Goal: Use online tool/utility: Utilize a website feature to perform a specific function

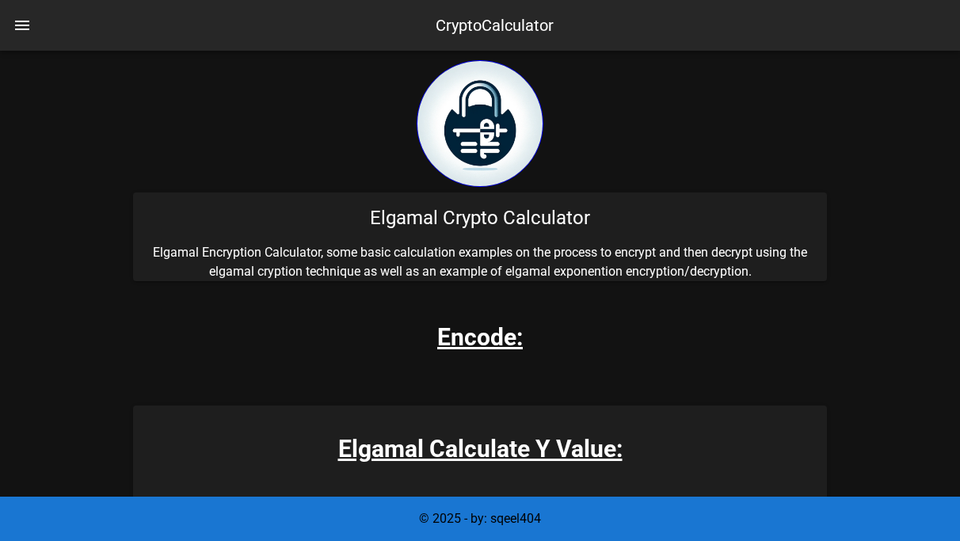
scroll to position [523, 0]
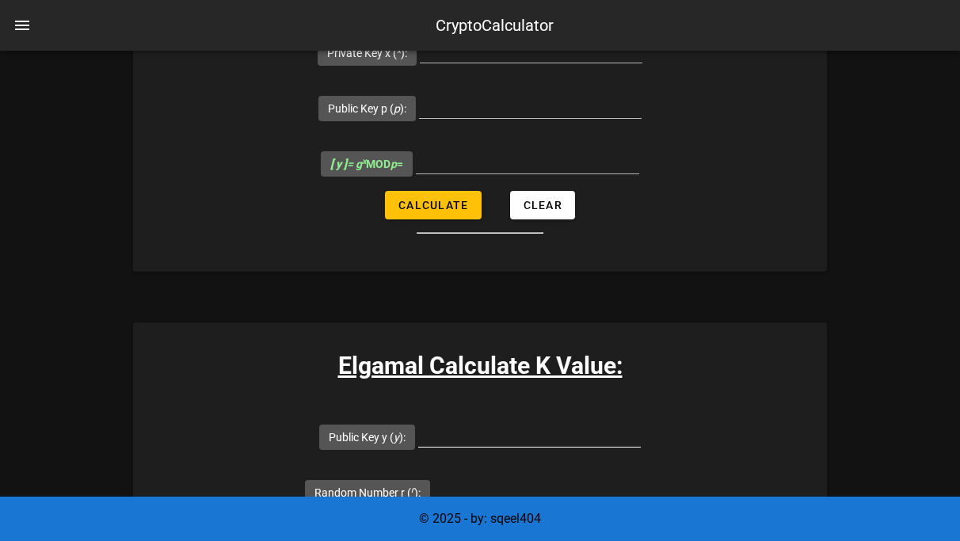
click at [418, 421] on input "Public Key y ( y ):" at bounding box center [529, 433] width 223 height 25
paste input "13, 2, 8"
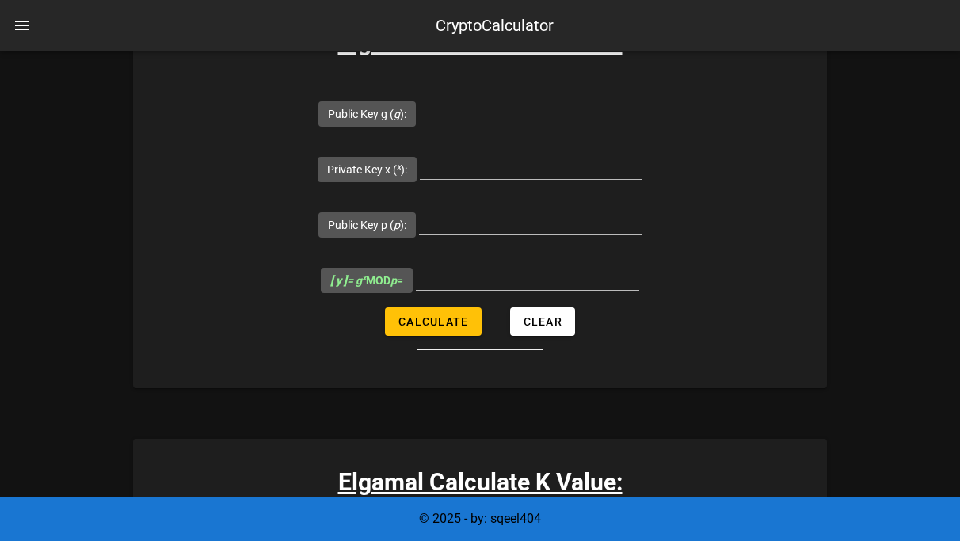
scroll to position [409, 0]
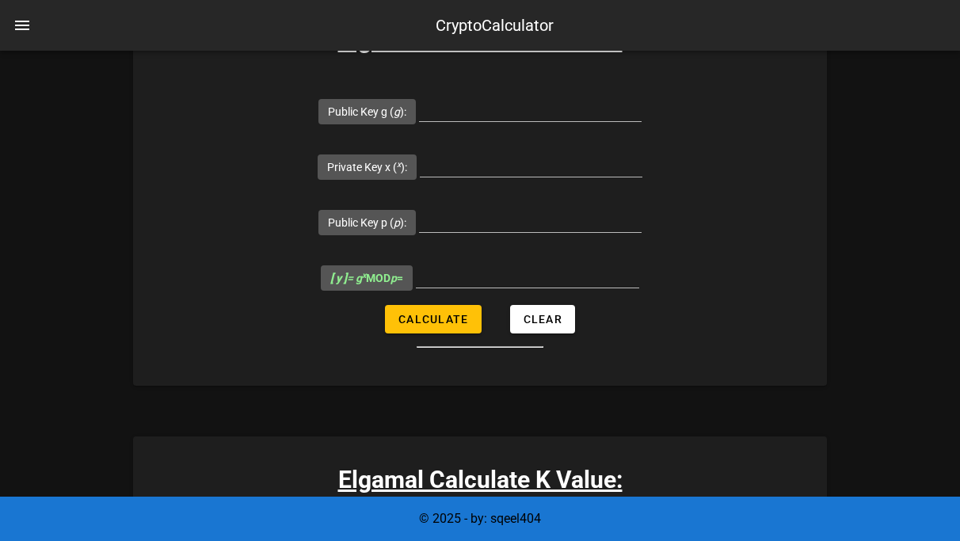
type input "1"
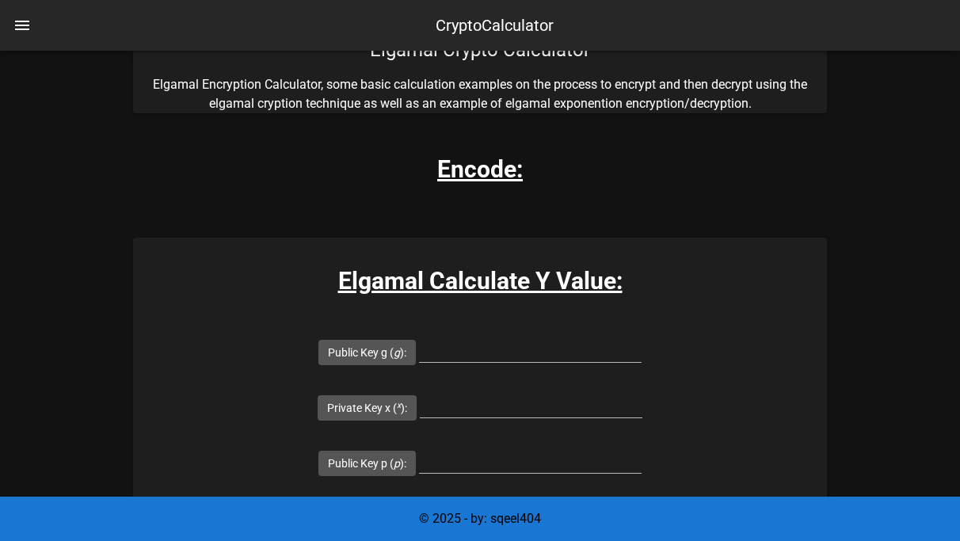
scroll to position [0, 0]
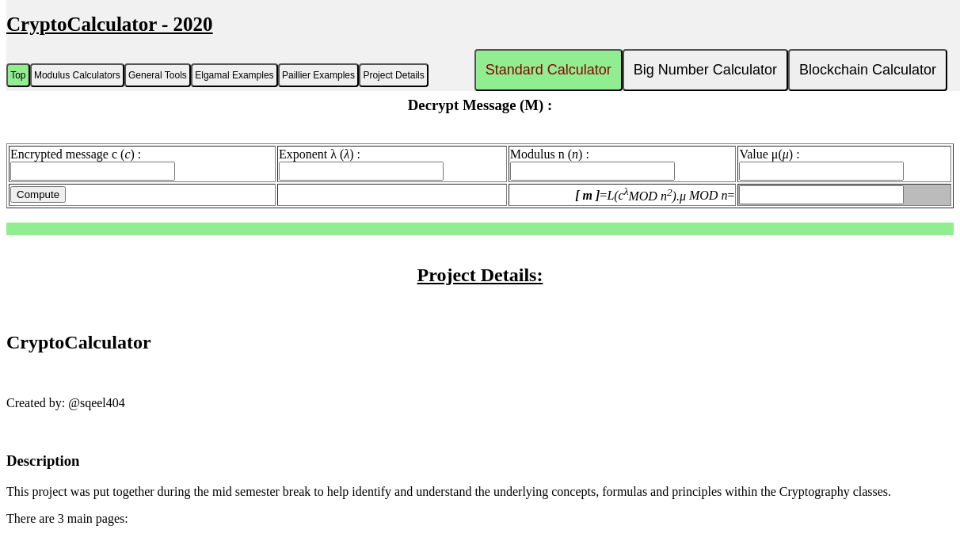
scroll to position [4476, 0]
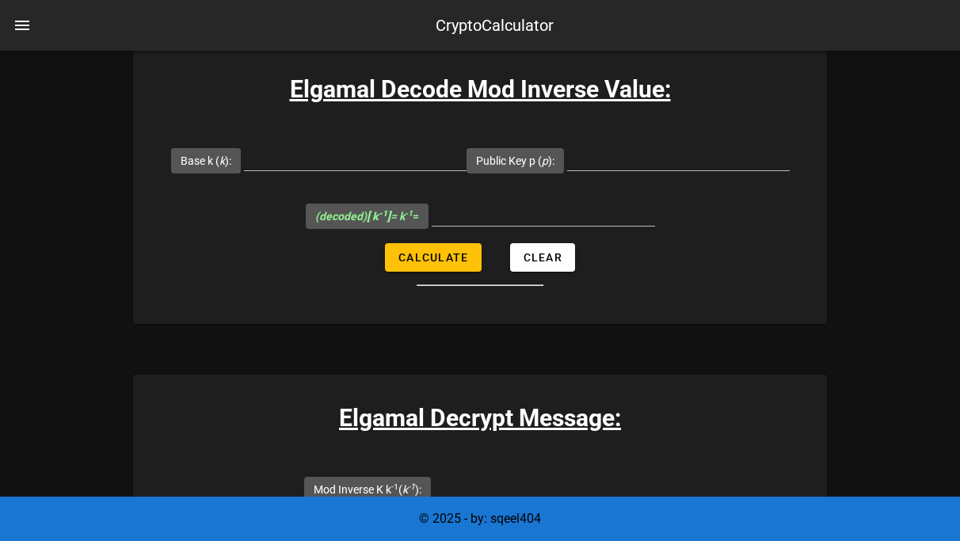
scroll to position [3114, 0]
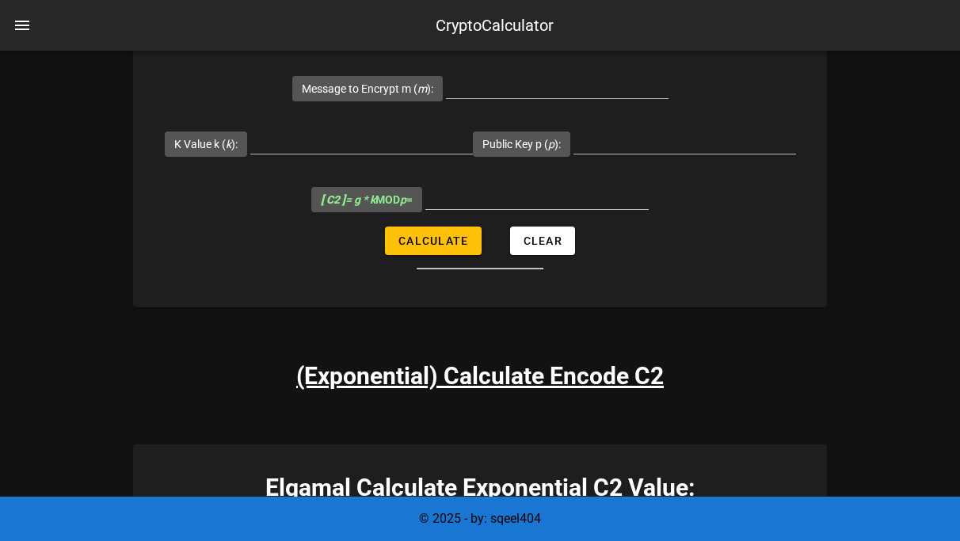
scroll to position [1765, 0]
